Goal: Transaction & Acquisition: Purchase product/service

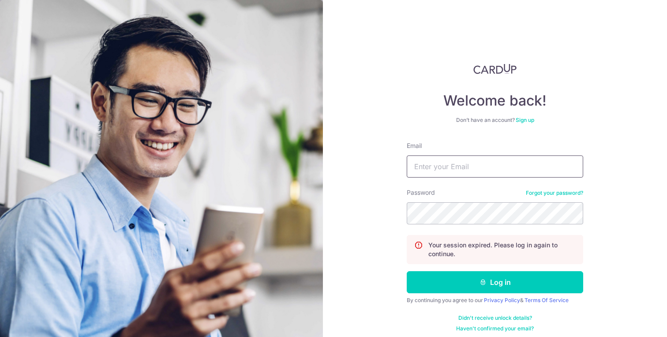
click at [471, 166] on input "Email" at bounding box center [495, 166] width 177 height 22
type input "robert.irvine86@icloud.com"
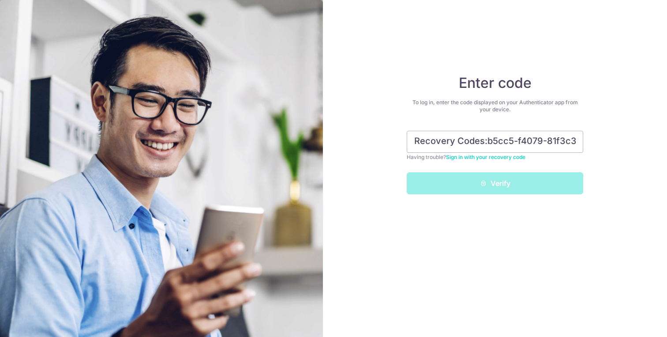
scroll to position [0, 587]
type input "Recovery Codes:b5cc5-f4079-81f3c386cb-1d367-1442eeb17f-4d45e-c511c02e04-21eed-1…"
drag, startPoint x: 552, startPoint y: 147, endPoint x: 227, endPoint y: 104, distance: 328.4
click at [227, 104] on section "Enter code To log in, enter the code displayed on your Authenticator app from y…" at bounding box center [333, 168] width 667 height 337
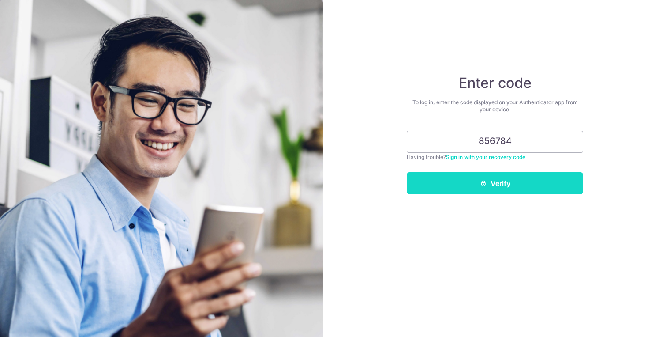
type input "856784"
click at [497, 174] on button "Verify" at bounding box center [495, 183] width 177 height 22
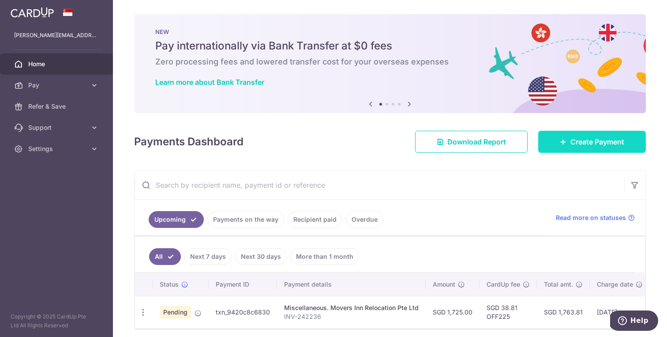
click at [592, 150] on link "Create Payment" at bounding box center [592, 142] width 108 height 22
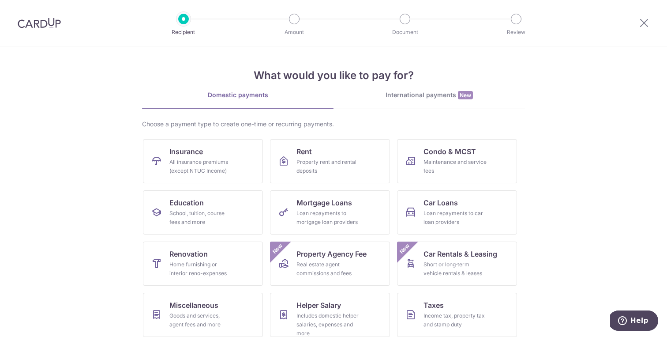
click at [408, 97] on div "International payments New" at bounding box center [430, 94] width 192 height 9
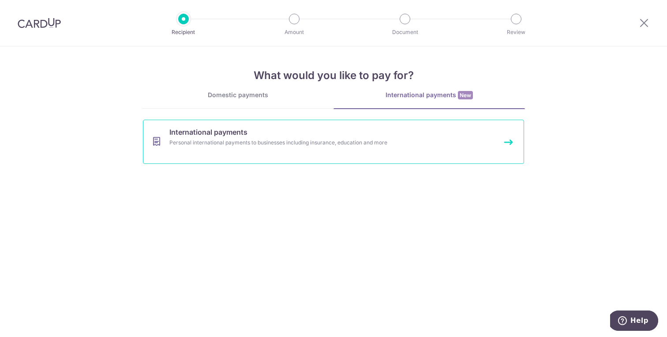
click at [239, 153] on link "International payments Personal international payments to businesses including …" at bounding box center [333, 142] width 381 height 44
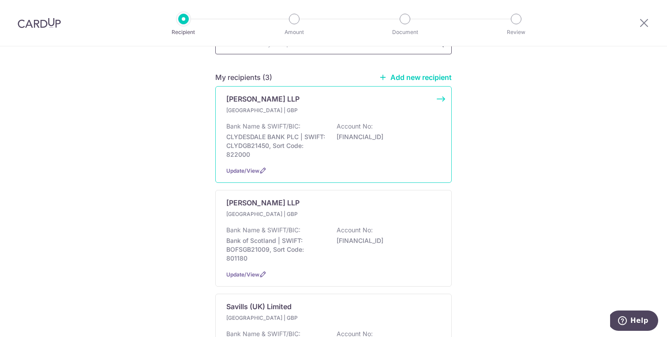
scroll to position [116, 0]
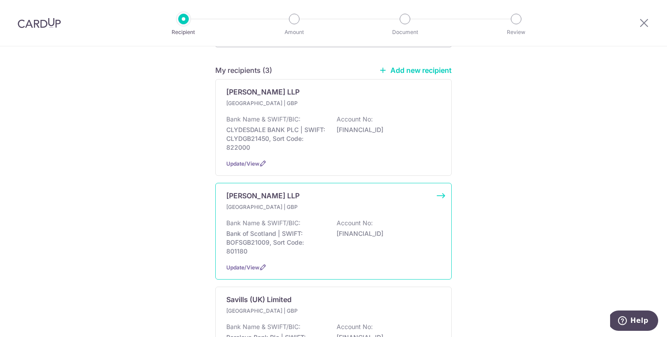
click at [378, 229] on p "GB69BOFS80118010369761" at bounding box center [386, 233] width 99 height 9
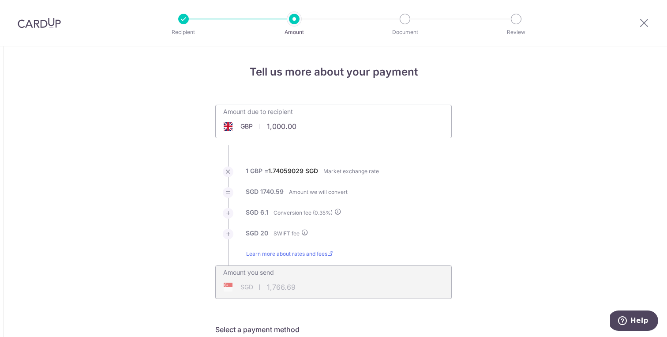
drag, startPoint x: 273, startPoint y: 126, endPoint x: 328, endPoint y: 128, distance: 55.6
click at [326, 128] on input "1,000.00" at bounding box center [284, 126] width 136 height 20
type input "1"
type input "1,766.69"
type input "3,105.86"
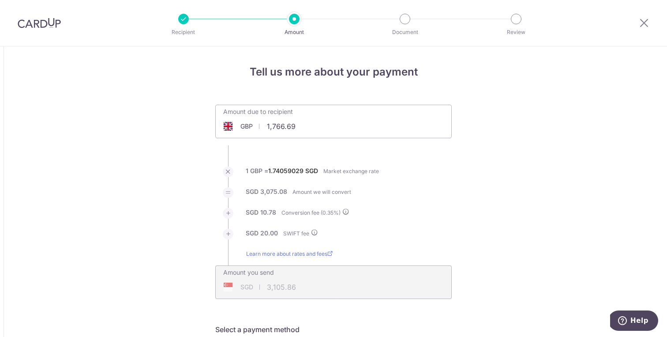
drag, startPoint x: 306, startPoint y: 128, endPoint x: 235, endPoint y: 127, distance: 70.6
click at [235, 127] on div "GBP 1,766.69 1766.69" at bounding box center [284, 126] width 136 height 20
type input "1"
type input "247.50"
type input "452.30"
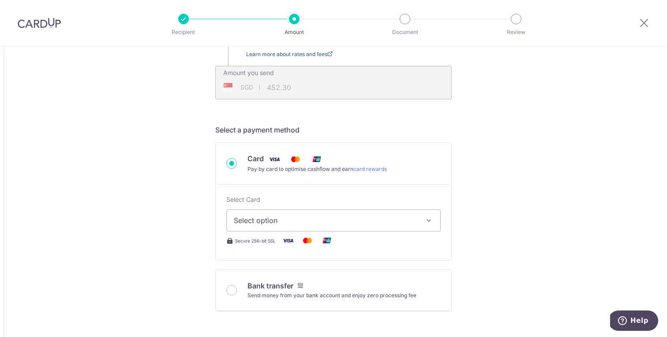
scroll to position [204, 0]
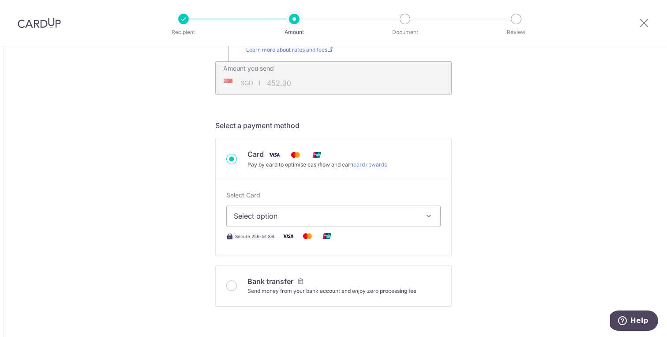
click at [280, 210] on button "Select option" at bounding box center [333, 216] width 214 height 22
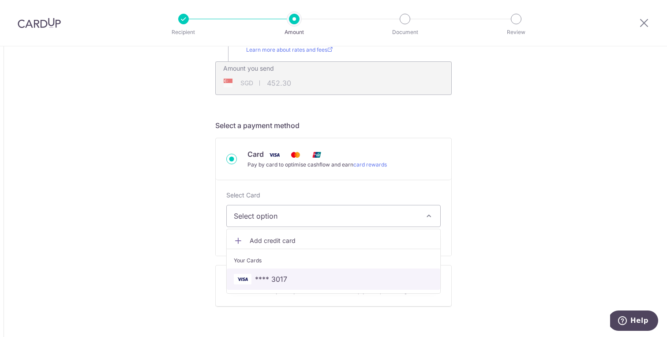
click at [274, 276] on span "**** 3017" at bounding box center [271, 279] width 32 height 11
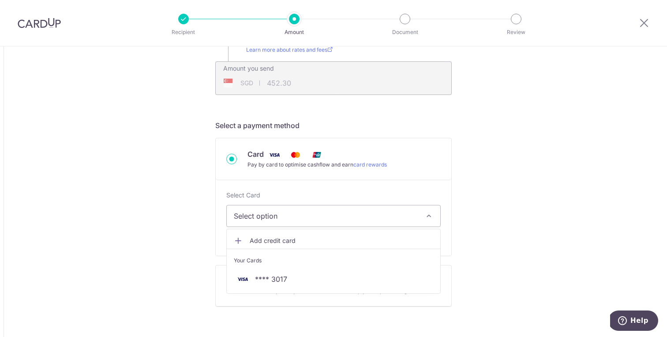
type input "247.50"
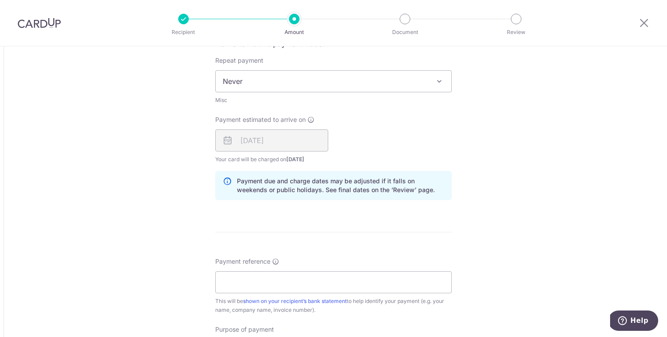
scroll to position [519, 0]
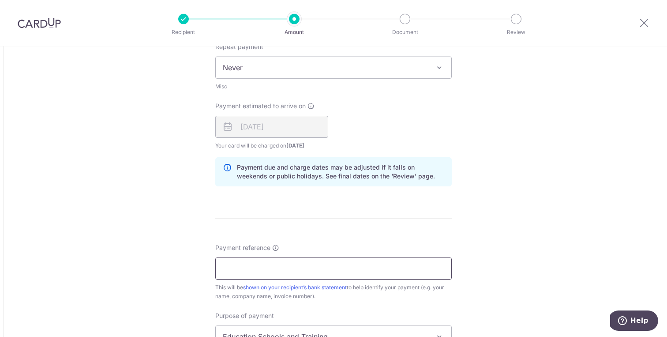
click at [250, 261] on input "Payment reference" at bounding box center [333, 268] width 237 height 22
click at [296, 264] on input "Payment reference" at bounding box center [333, 268] width 237 height 22
paste input "03093963"
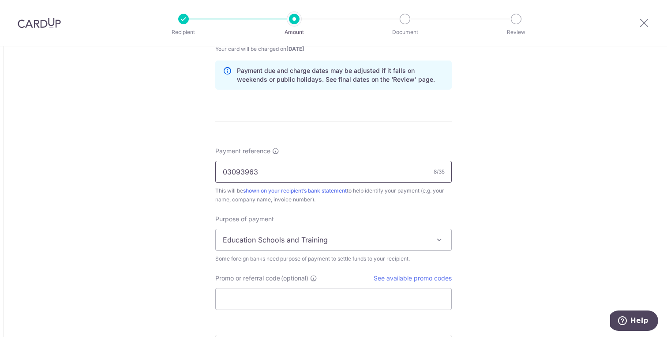
scroll to position [623, 0]
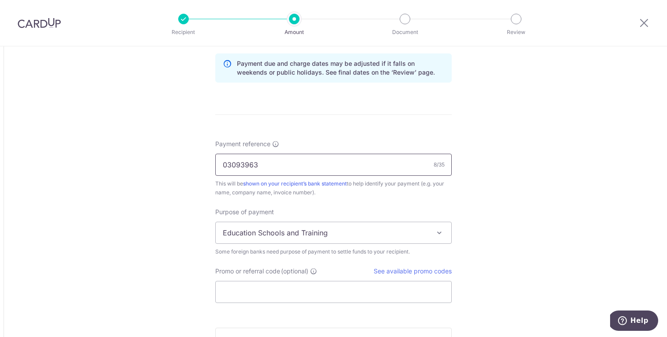
type input "03093963"
click at [345, 230] on span "Education Schools and Training" at bounding box center [334, 232] width 236 height 21
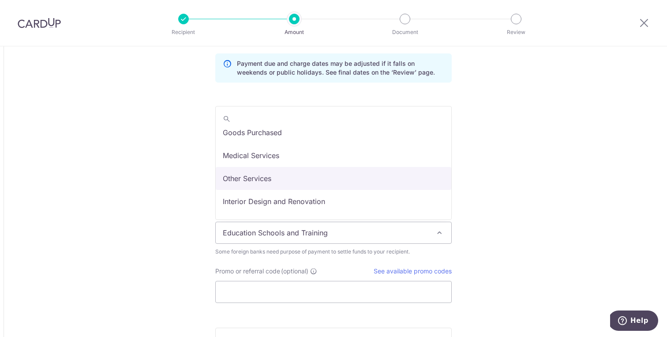
scroll to position [30, 0]
select select "Other Services"
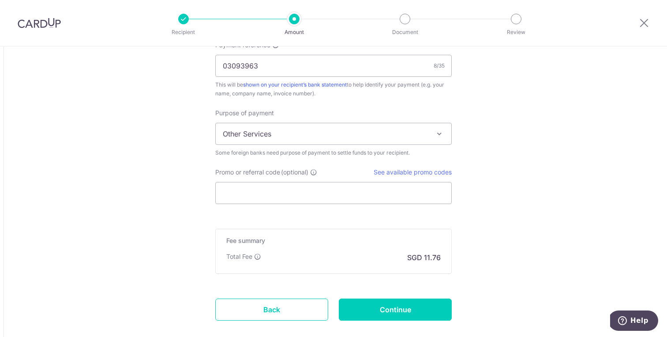
scroll to position [727, 0]
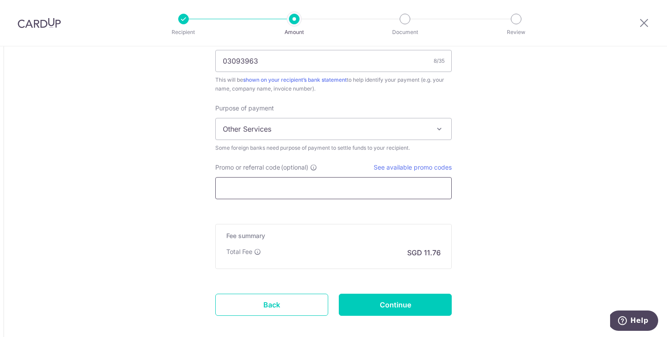
click at [278, 187] on input "Promo or referral code (optional)" at bounding box center [333, 188] width 237 height 22
paste input "GLOBE185"
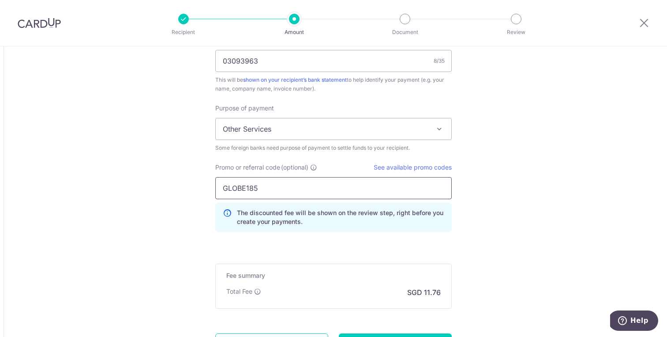
type input "GLOBE185"
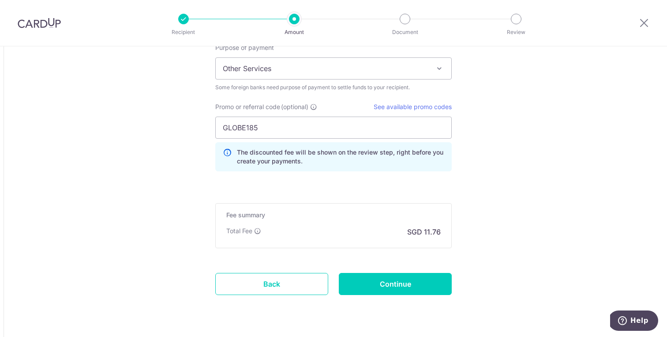
scroll to position [811, 0]
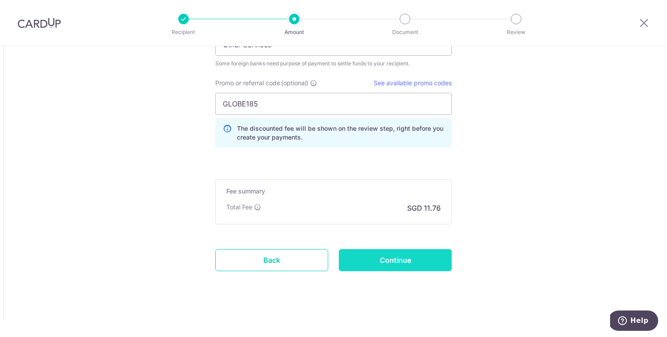
click at [396, 257] on input "Continue" at bounding box center [395, 260] width 113 height 22
type input "Create Schedule"
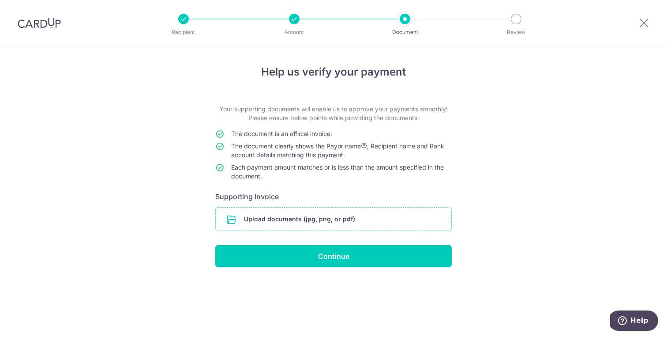
click at [348, 218] on input "file" at bounding box center [334, 218] width 236 height 23
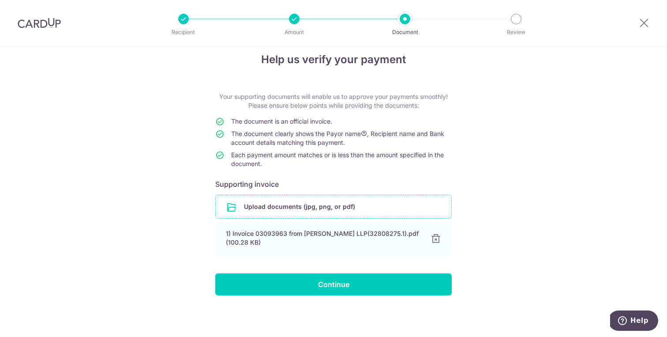
scroll to position [12, 0]
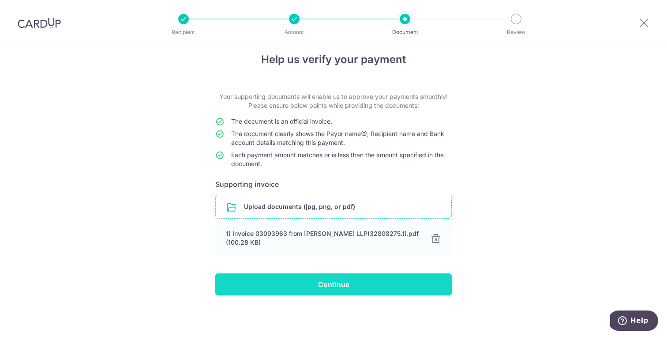
click at [346, 282] on input "Continue" at bounding box center [333, 284] width 237 height 22
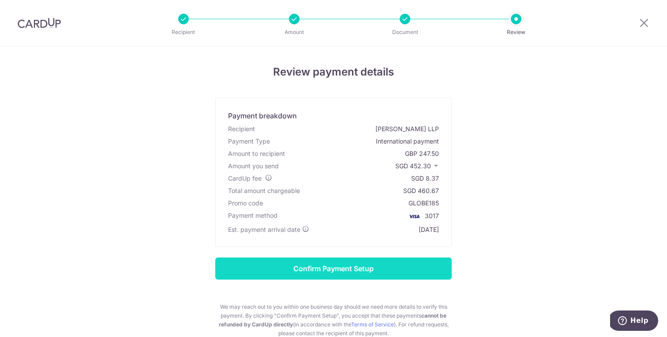
click at [344, 271] on input "Confirm Payment Setup" at bounding box center [333, 268] width 237 height 22
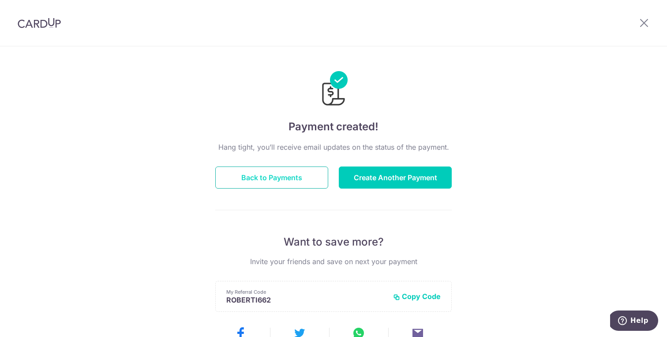
click at [275, 183] on button "Back to Payments" at bounding box center [271, 177] width 113 height 22
